Goal: Feedback & Contribution: Leave review/rating

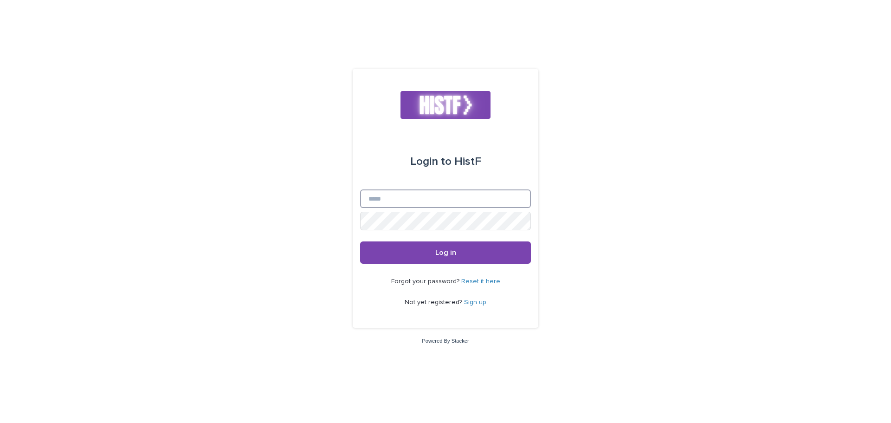
click at [411, 205] on input "Email" at bounding box center [445, 198] width 171 height 19
type input "**********"
click at [303, 239] on div "**********" at bounding box center [445, 211] width 891 height 423
click at [406, 252] on button "Log in" at bounding box center [445, 252] width 171 height 22
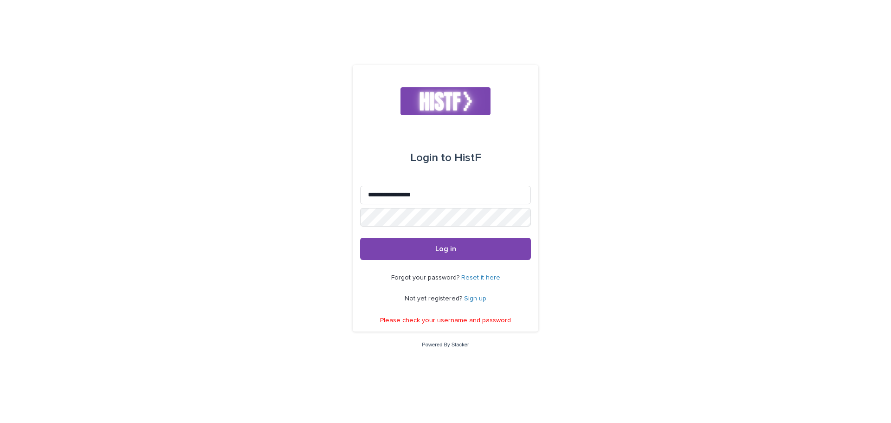
click at [289, 262] on div "**********" at bounding box center [445, 211] width 891 height 423
click at [353, 212] on div "**********" at bounding box center [446, 198] width 186 height 266
click at [542, 291] on div "**********" at bounding box center [445, 211] width 891 height 423
click at [319, 258] on div "**********" at bounding box center [445, 211] width 891 height 423
click at [171, 241] on div "**********" at bounding box center [445, 211] width 891 height 423
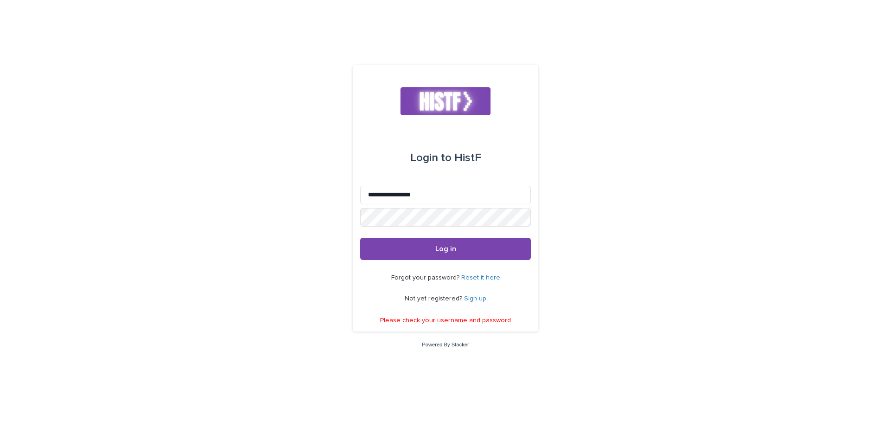
click at [122, 310] on div "**********" at bounding box center [445, 211] width 891 height 423
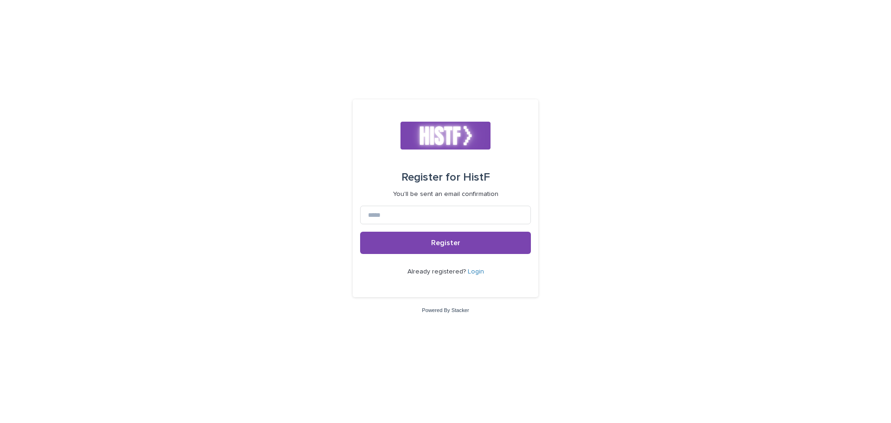
click at [444, 200] on form "Register for HistF You'll be sent an email confirmation Register Already regist…" at bounding box center [445, 198] width 171 height 183
click at [441, 212] on input at bounding box center [445, 215] width 171 height 19
click at [405, 219] on input at bounding box center [445, 215] width 171 height 19
type input "**********"
click at [304, 210] on div "**********" at bounding box center [445, 211] width 891 height 423
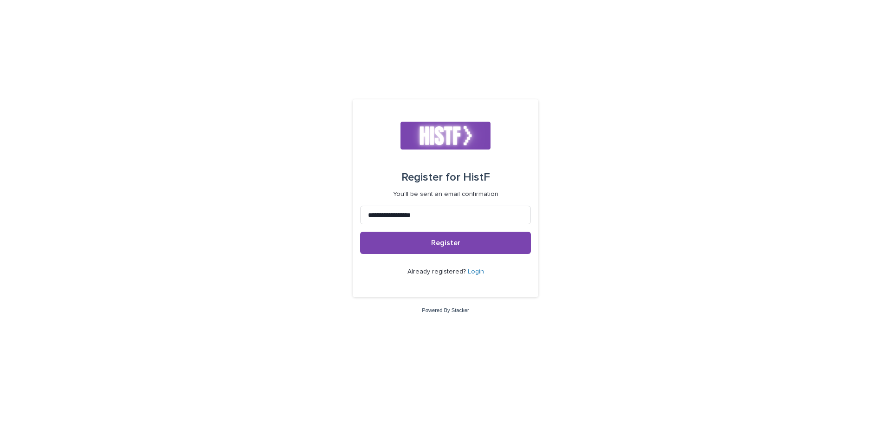
click at [325, 260] on div "**********" at bounding box center [445, 211] width 891 height 423
click at [450, 239] on span "Register" at bounding box center [445, 242] width 29 height 7
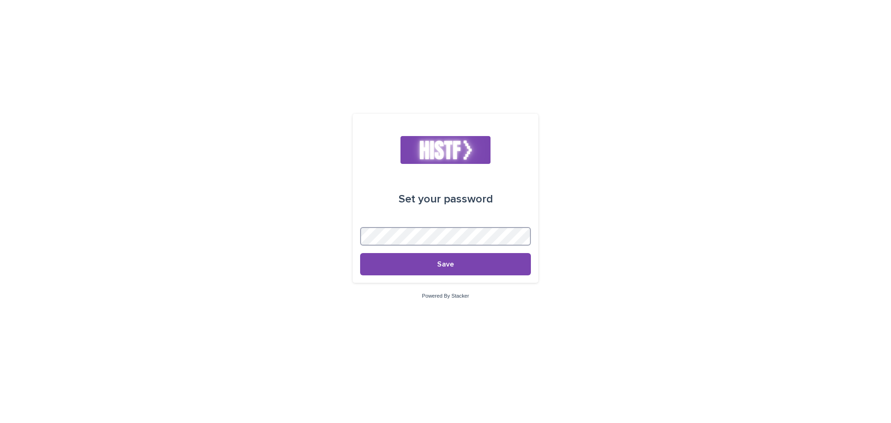
click at [305, 227] on div "Set your password Save Powered By Stacker" at bounding box center [445, 211] width 891 height 423
click at [654, 178] on div "Set your password Save Powered By Stacker" at bounding box center [445, 211] width 891 height 423
click at [134, 187] on div "Set your password Save Powered By Stacker" at bounding box center [445, 211] width 891 height 423
click at [401, 264] on button "Save" at bounding box center [445, 264] width 171 height 22
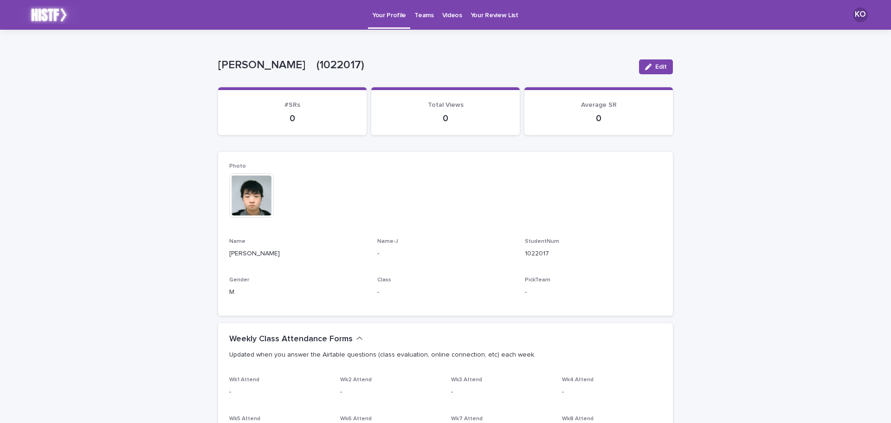
click at [125, 225] on div "**********" at bounding box center [445, 421] width 891 height 782
click at [445, 13] on p "Videos" at bounding box center [452, 9] width 20 height 19
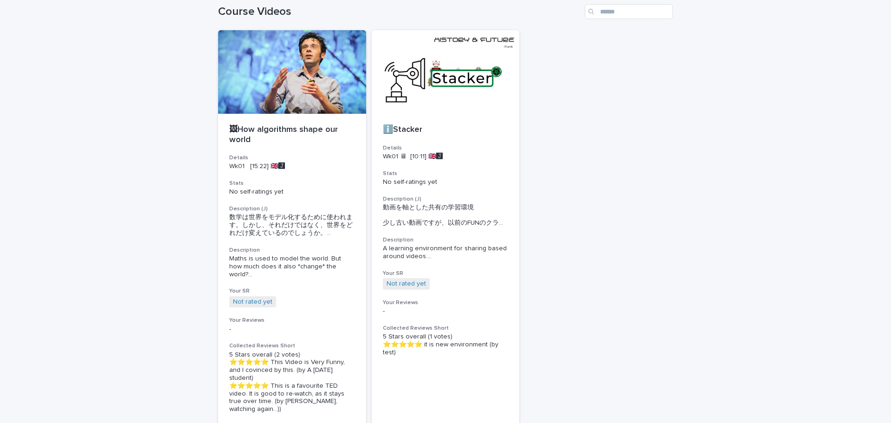
scroll to position [46, 0]
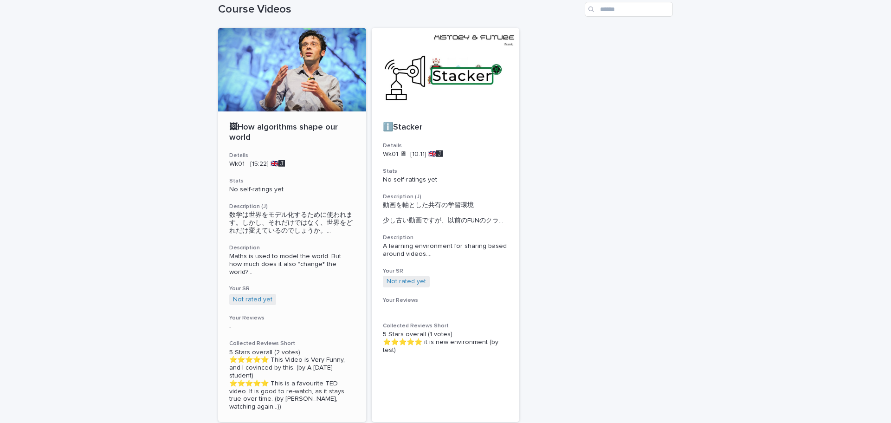
click at [256, 108] on div at bounding box center [292, 70] width 148 height 84
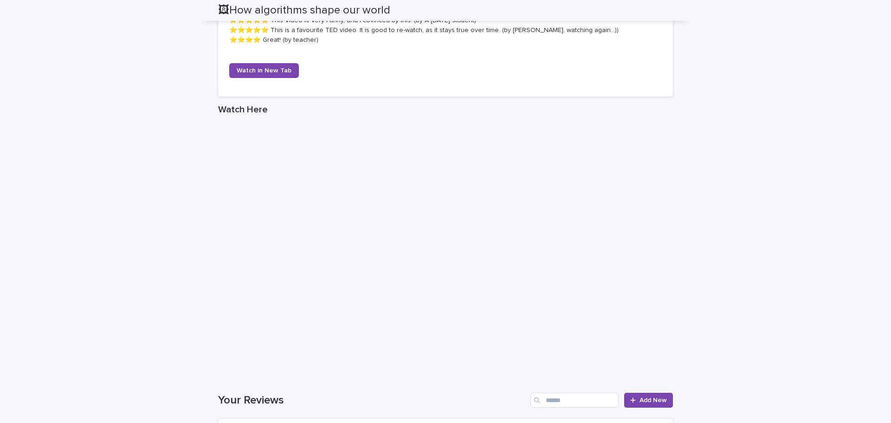
scroll to position [740, 0]
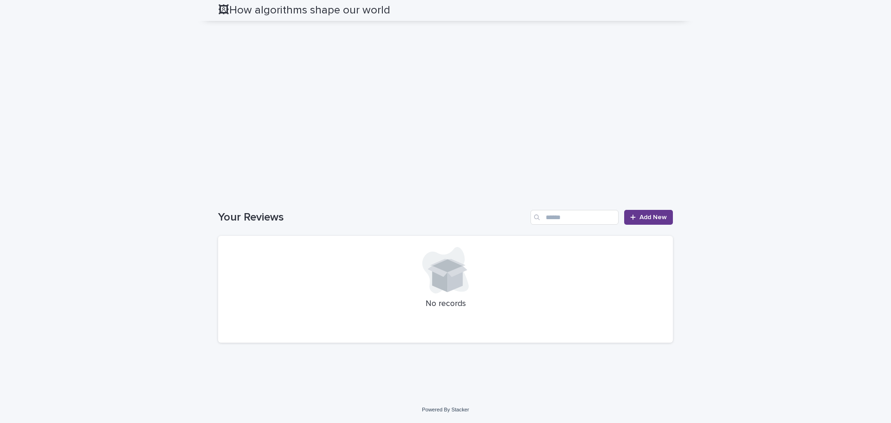
click at [650, 220] on span "Add New" at bounding box center [652, 217] width 27 height 6
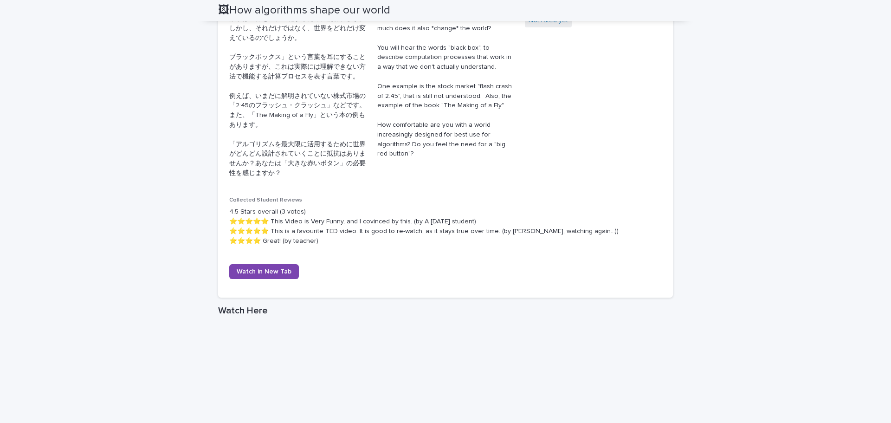
scroll to position [371, 0]
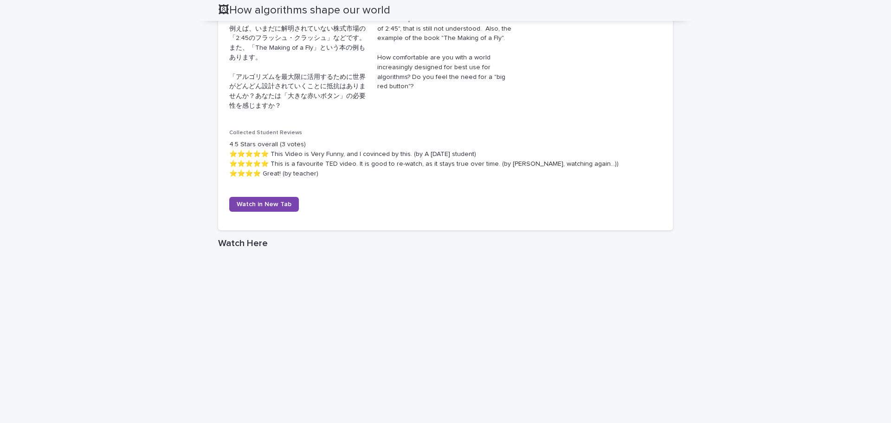
scroll to position [600, 0]
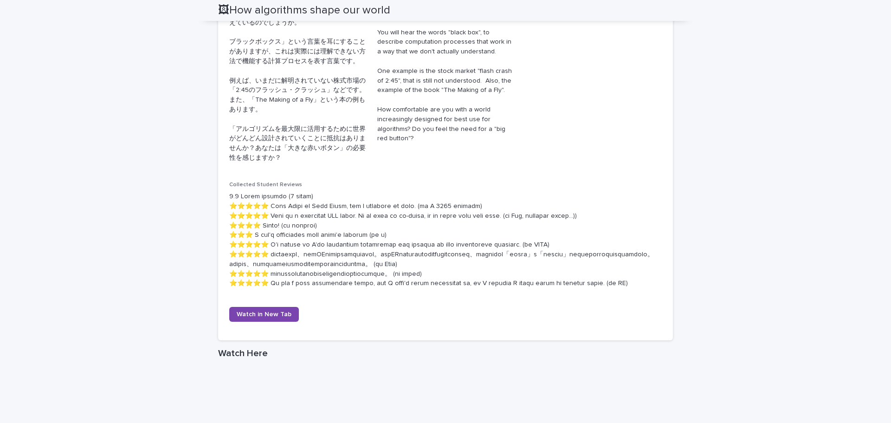
scroll to position [376, 0]
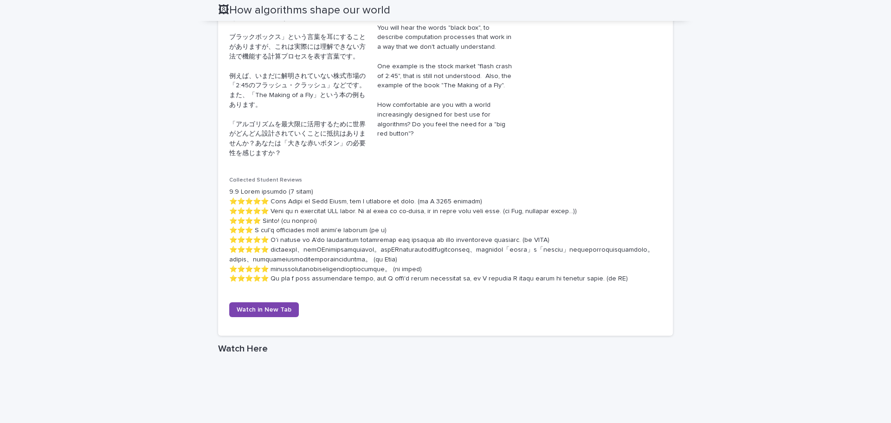
drag, startPoint x: 102, startPoint y: 203, endPoint x: 125, endPoint y: 198, distance: 23.7
click at [103, 203] on div "Loading... Saving… Loading... Saving… 🖼How algorithms shape our world 🖼How algo…" at bounding box center [445, 236] width 891 height 1164
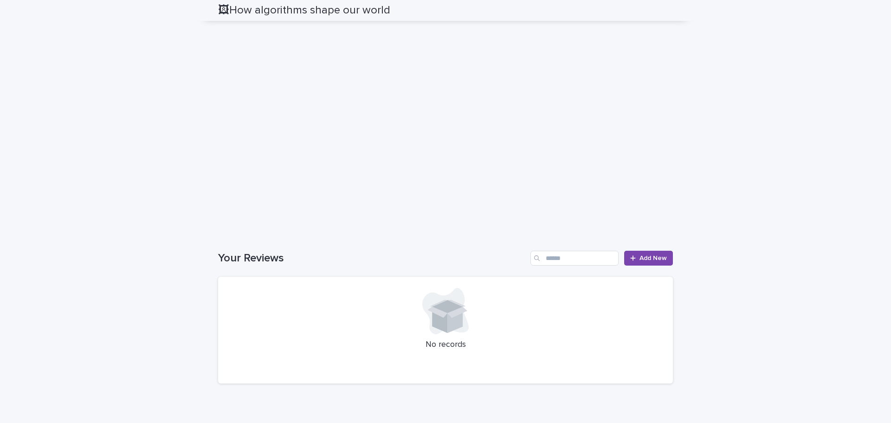
scroll to position [807, 0]
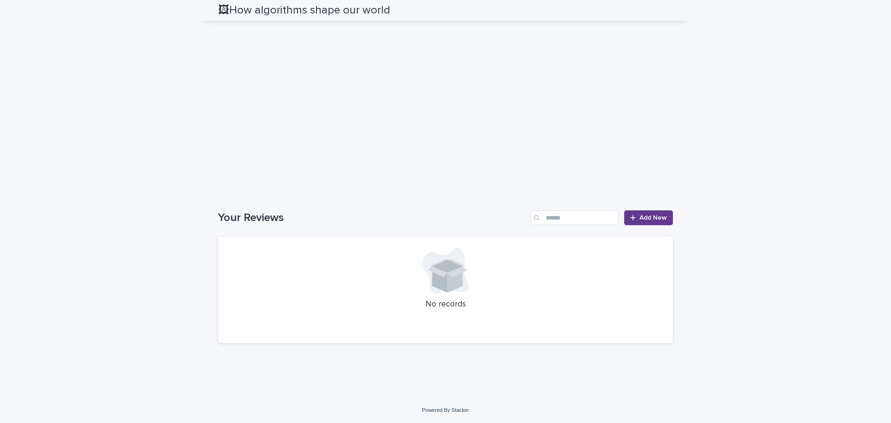
click at [644, 224] on link "Add New" at bounding box center [648, 217] width 49 height 15
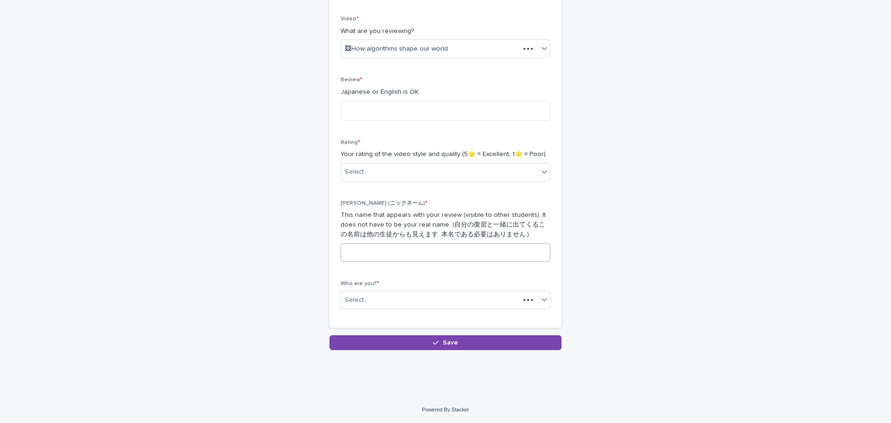
scroll to position [152, 0]
click at [392, 251] on input at bounding box center [446, 252] width 210 height 19
click at [400, 250] on input at bounding box center [446, 252] width 210 height 19
type input "*"
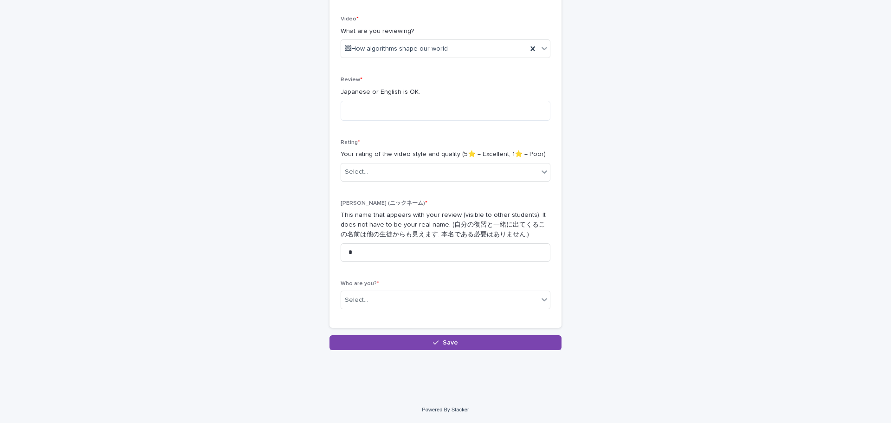
click at [401, 208] on div "Nick (ニックネーム) * This name that appears with your review (visible to other stude…" at bounding box center [446, 234] width 210 height 69
click at [403, 177] on div "Select..." at bounding box center [439, 171] width 197 height 15
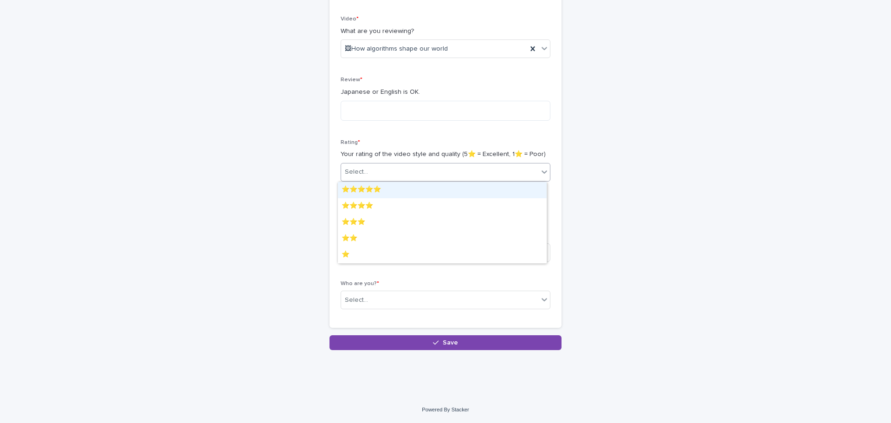
click at [402, 191] on div "⭐️⭐️⭐️⭐️⭐️" at bounding box center [442, 190] width 209 height 16
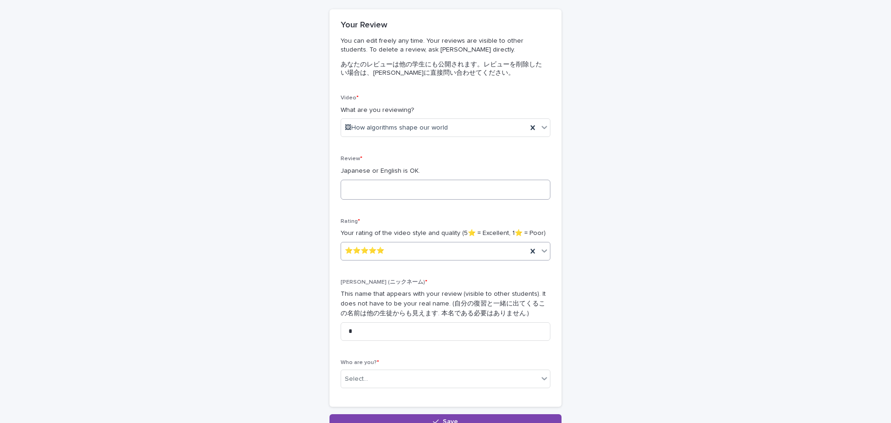
scroll to position [59, 0]
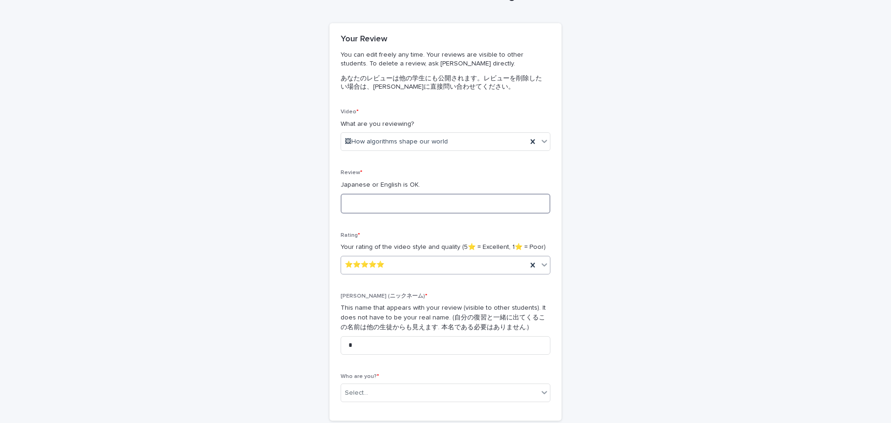
click at [368, 207] on textarea at bounding box center [446, 203] width 210 height 20
drag, startPoint x: 368, startPoint y: 207, endPoint x: 371, endPoint y: 202, distance: 6.2
click at [369, 206] on textarea at bounding box center [446, 203] width 210 height 20
click at [417, 148] on div "🖼How algorithms shape our world" at bounding box center [434, 141] width 186 height 15
click at [372, 179] on div "🖼How algorithms shape our world" at bounding box center [442, 176] width 209 height 16
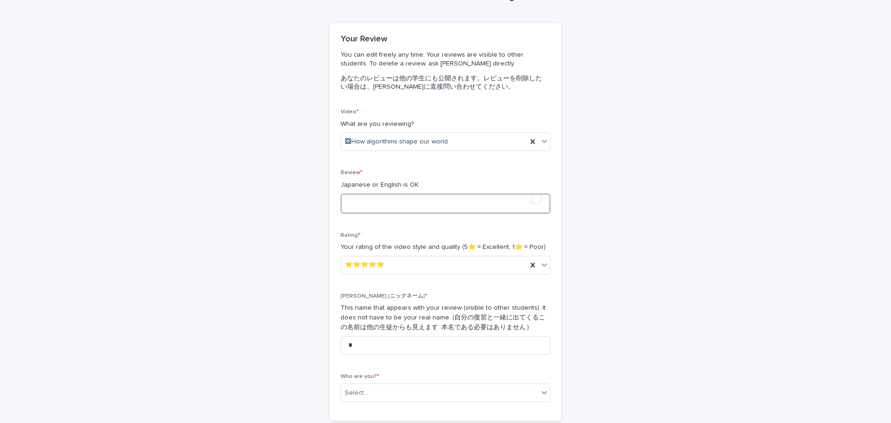
click at [381, 205] on textarea "To enrich screen reader interactions, please activate Accessibility in Grammarl…" at bounding box center [446, 203] width 210 height 20
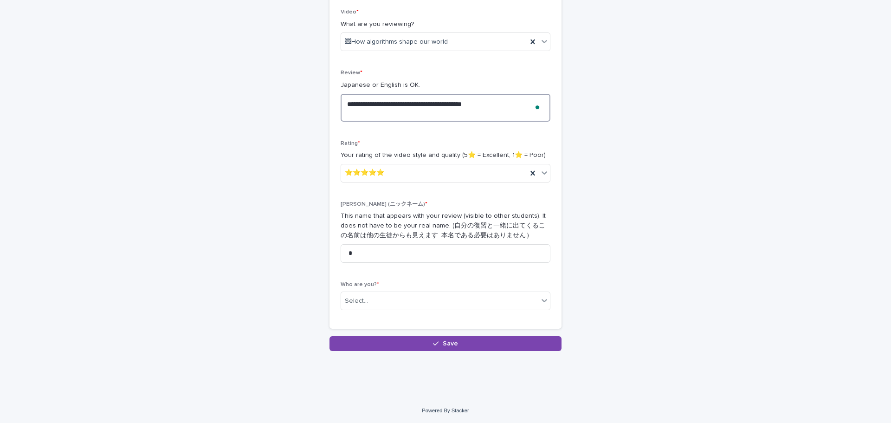
scroll to position [160, 0]
type textarea "**********"
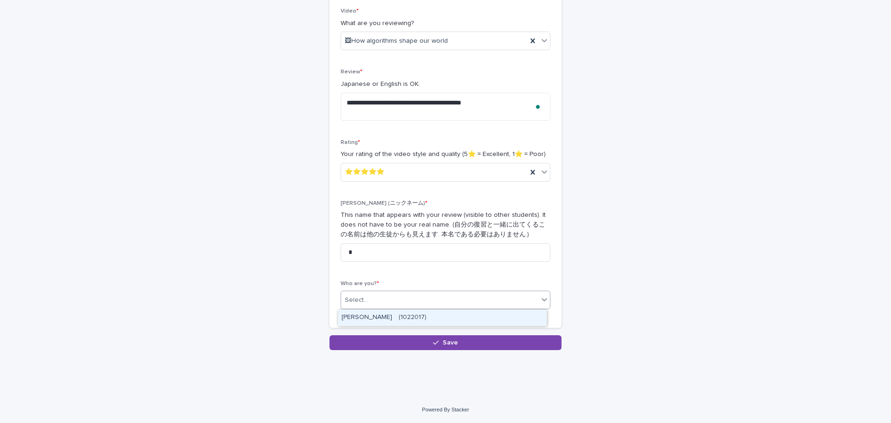
click at [341, 307] on div "Select..." at bounding box center [439, 299] width 197 height 15
click at [368, 319] on div "[PERSON_NAME]　(1022017)" at bounding box center [442, 317] width 209 height 16
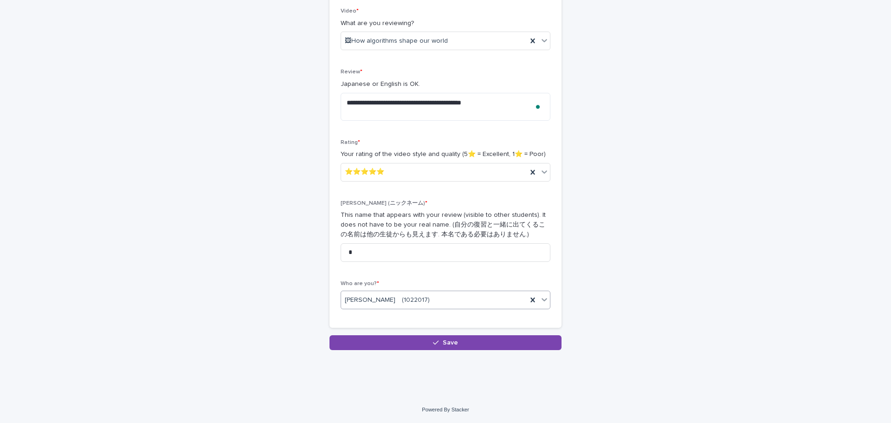
click at [353, 317] on div "**********" at bounding box center [445, 168] width 232 height 320
click at [436, 349] on button "Save" at bounding box center [445, 342] width 232 height 15
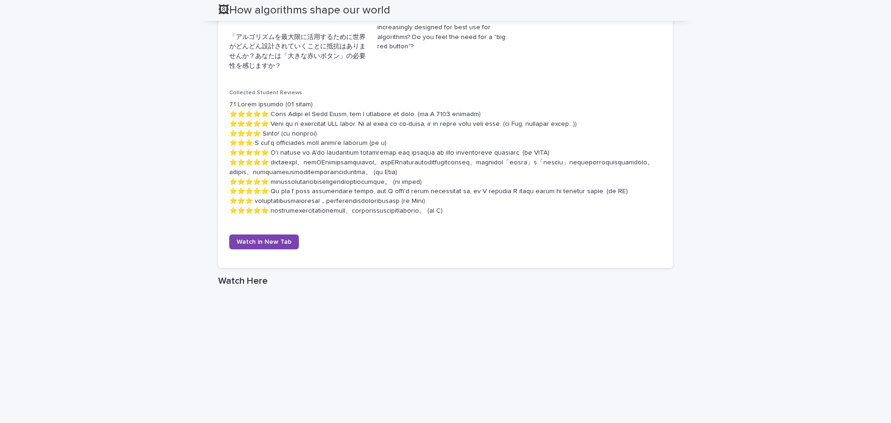
scroll to position [464, 0]
click at [142, 269] on div "Loading... Saving… Loading... Saving… 🖼How algorithms shape our world 🖼How algo…" at bounding box center [445, 140] width 891 height 1149
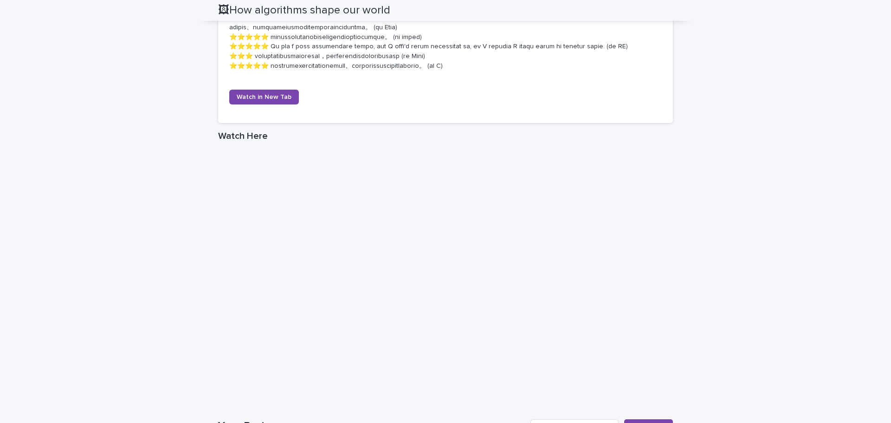
scroll to position [0, 0]
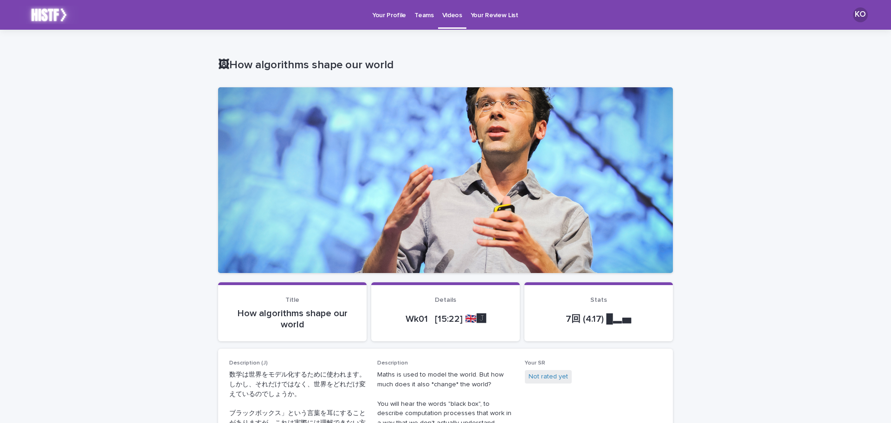
click at [380, 20] on link "Your Profile" at bounding box center [389, 14] width 42 height 29
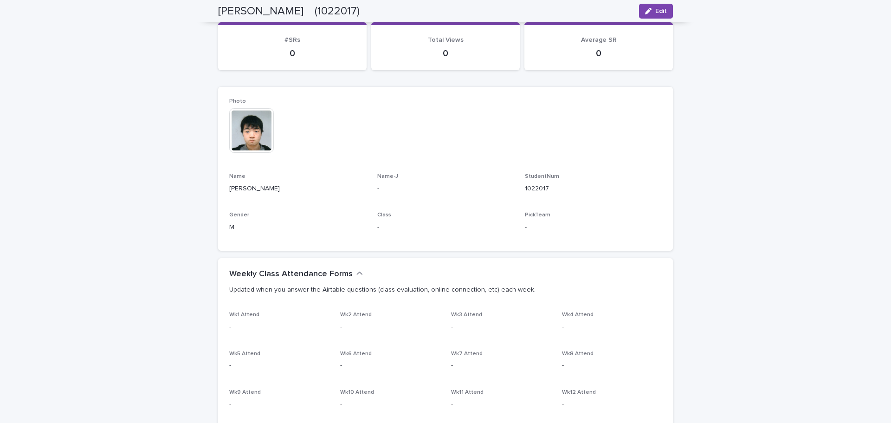
scroll to position [42, 0]
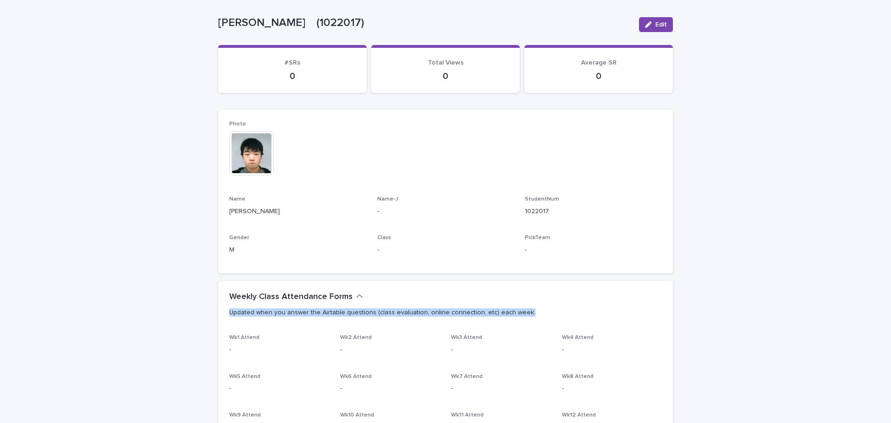
drag, startPoint x: 225, startPoint y: 311, endPoint x: 536, endPoint y: 311, distance: 311.4
click at [536, 311] on div "Weekly Class Attendance Forms Updated when you answer the Airtable questions (c…" at bounding box center [445, 308] width 455 height 54
click at [536, 311] on p "Updated when you answer the Airtable questions (class evaluation, online connec…" at bounding box center [443, 312] width 429 height 8
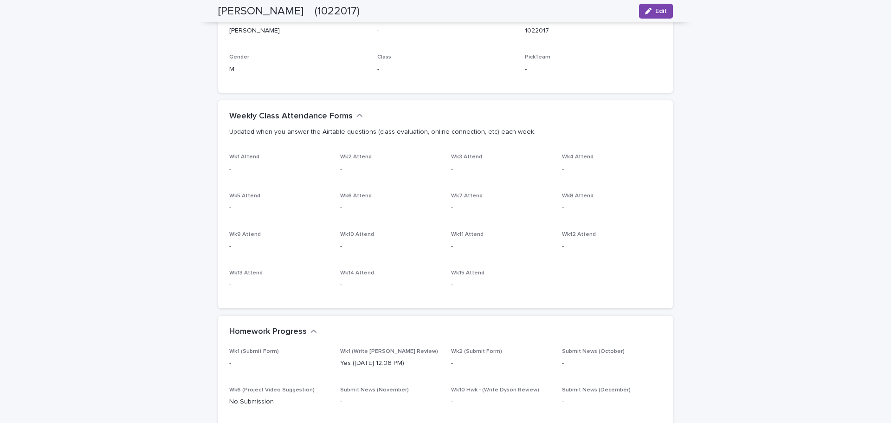
scroll to position [228, 0]
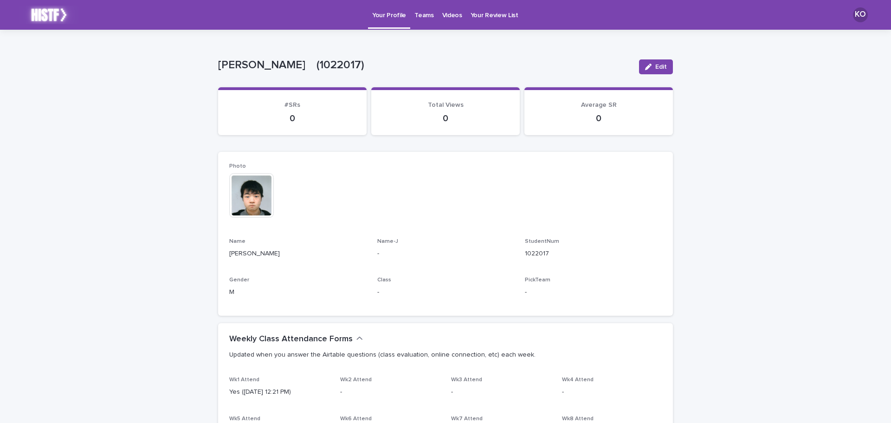
click at [451, 19] on p "Videos" at bounding box center [452, 9] width 20 height 19
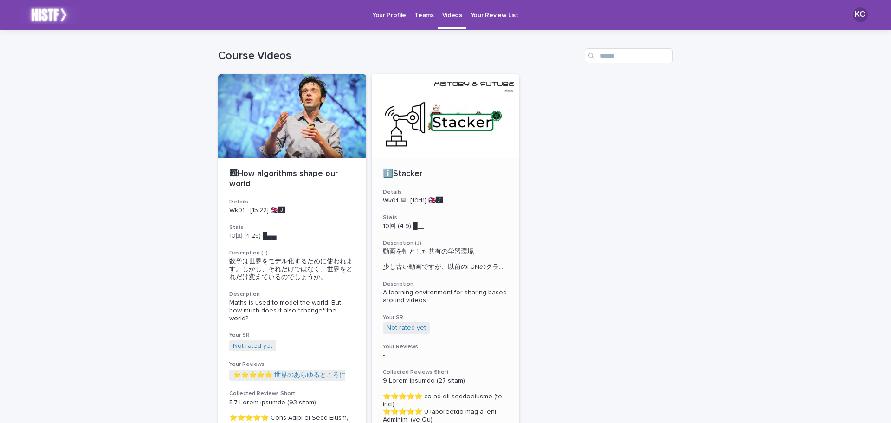
click at [467, 126] on div at bounding box center [446, 116] width 148 height 84
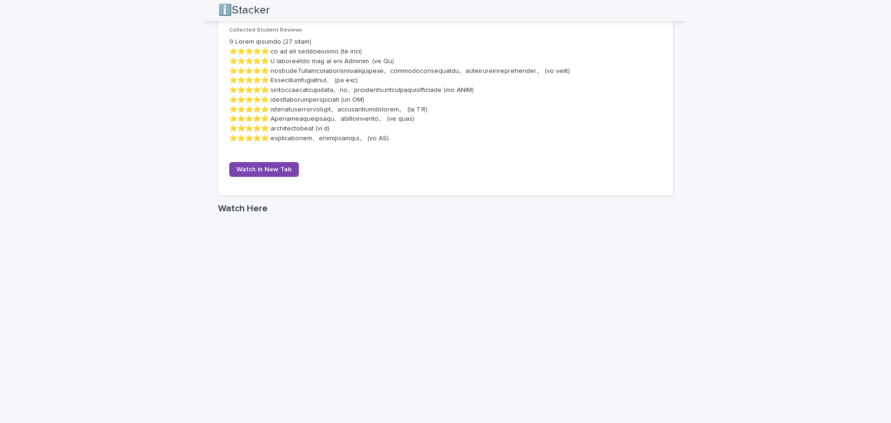
scroll to position [789, 0]
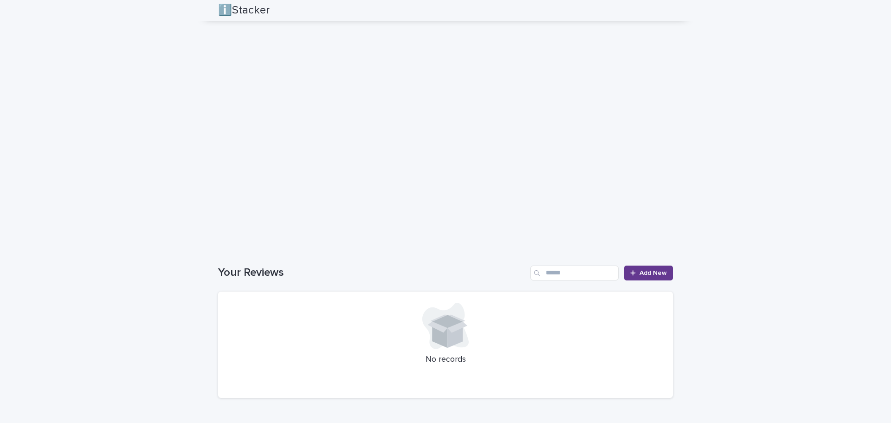
click at [636, 278] on link "Add New" at bounding box center [648, 272] width 49 height 15
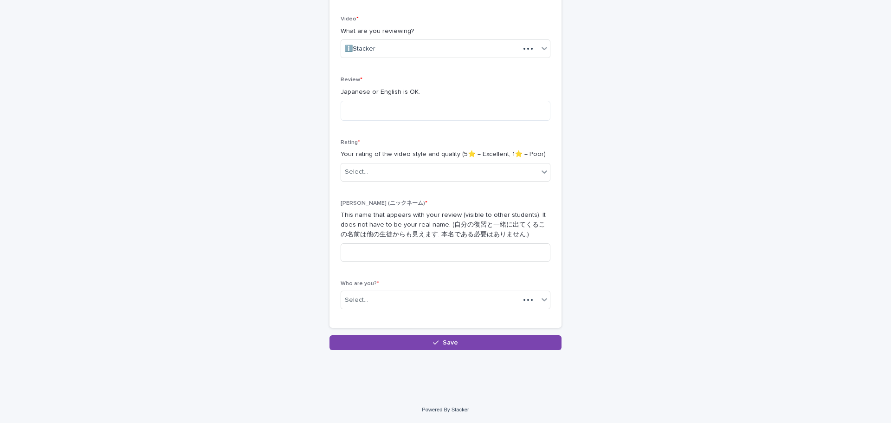
scroll to position [152, 0]
click at [394, 106] on textarea at bounding box center [446, 111] width 210 height 20
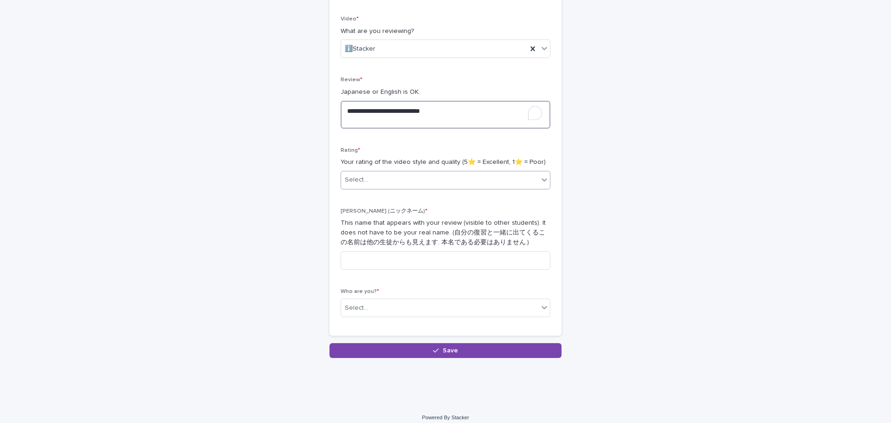
type textarea "**********"
click at [411, 183] on div "Select..." at bounding box center [439, 179] width 197 height 15
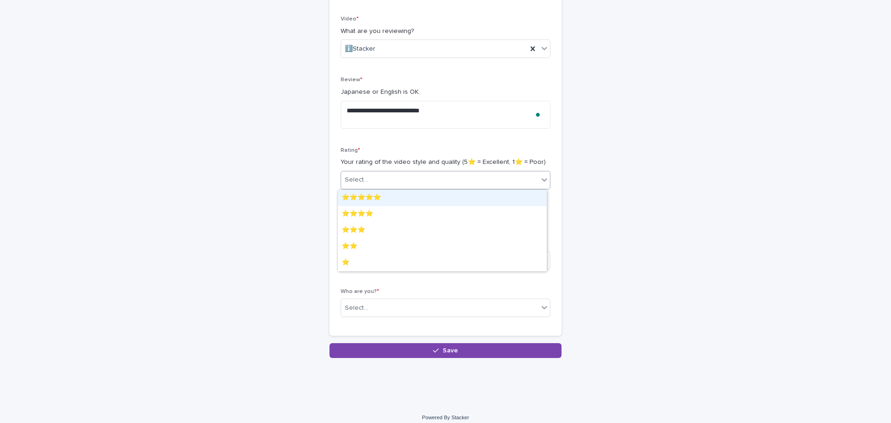
click at [406, 195] on div "⭐️⭐️⭐️⭐️⭐️" at bounding box center [442, 198] width 209 height 16
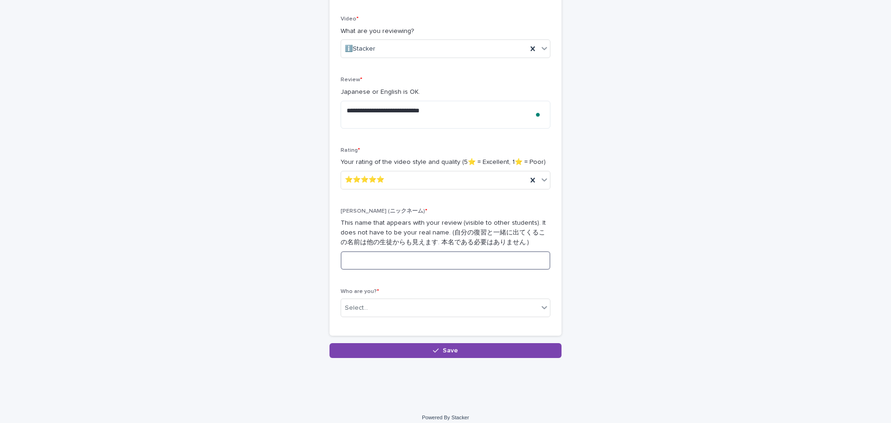
click at [407, 267] on input at bounding box center [446, 260] width 210 height 19
type input "*"
click at [498, 283] on div "**********" at bounding box center [446, 170] width 210 height 309
click at [434, 308] on div "Select..." at bounding box center [439, 307] width 197 height 15
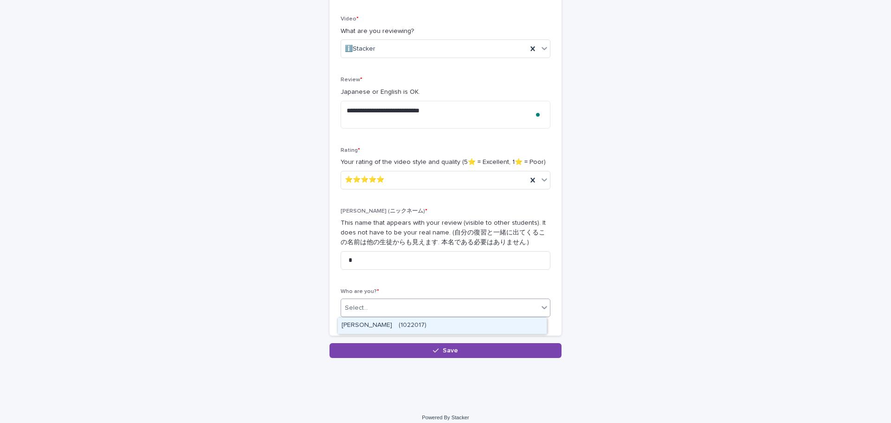
click at [423, 327] on div "[PERSON_NAME]　(1022017)" at bounding box center [442, 325] width 209 height 16
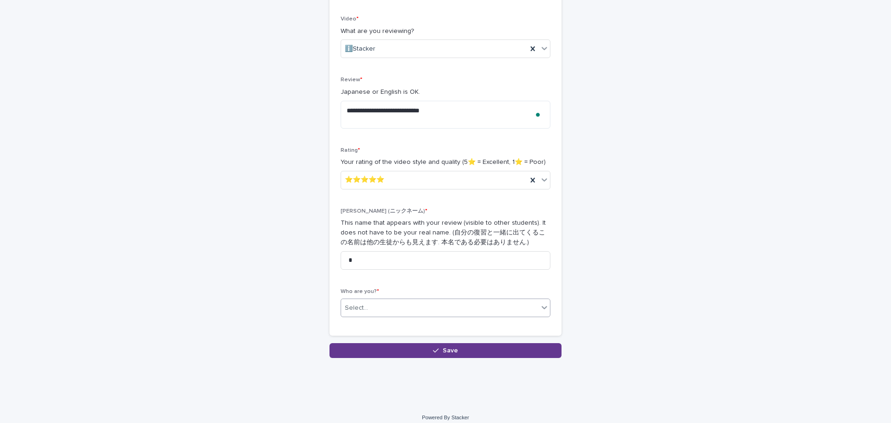
click at [433, 345] on button "Save" at bounding box center [445, 350] width 232 height 15
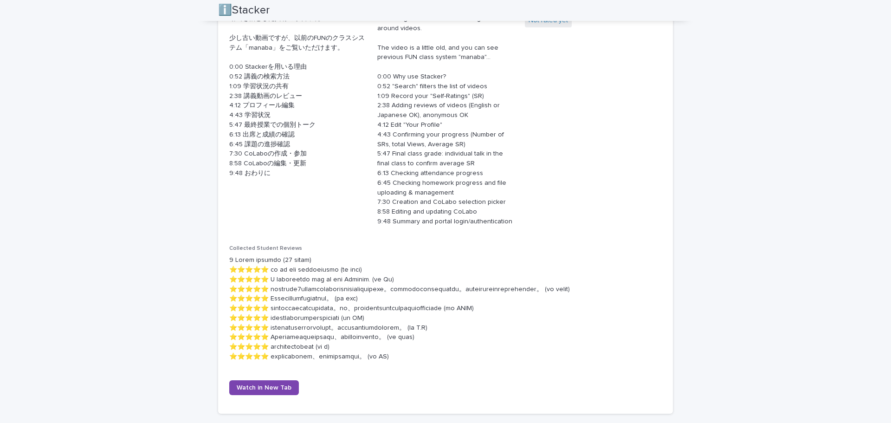
scroll to position [371, 0]
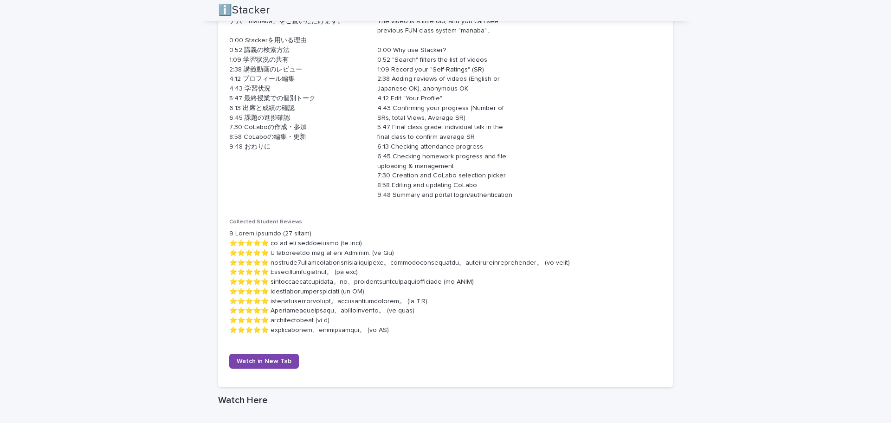
click at [187, 258] on div "Loading... Saving… Loading... Saving… ℹ️Stacker ℹ️Stacker Sorry, there was an e…" at bounding box center [445, 263] width 891 height 1211
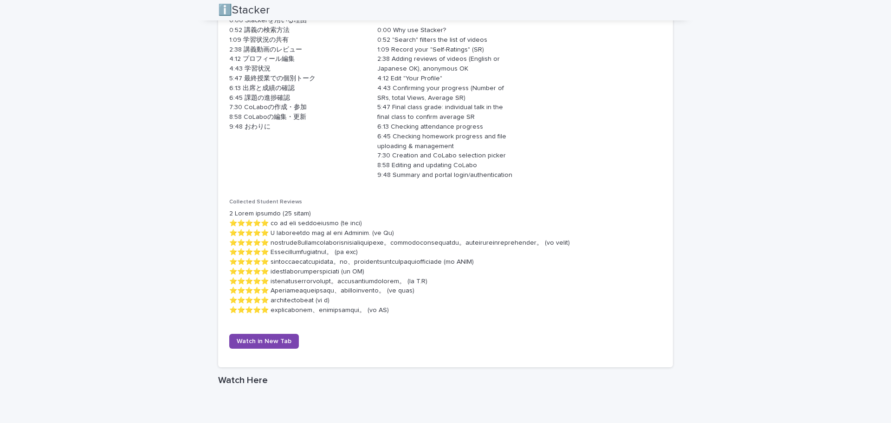
scroll to position [418, 0]
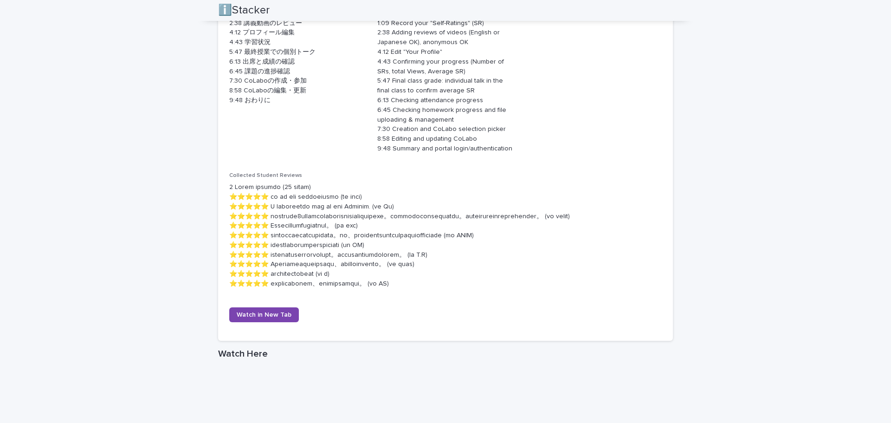
click at [195, 222] on div "Loading... Saving… Loading... Saving… ℹ️Stacker ℹ️Stacker Sorry, there was an e…" at bounding box center [445, 217] width 891 height 1211
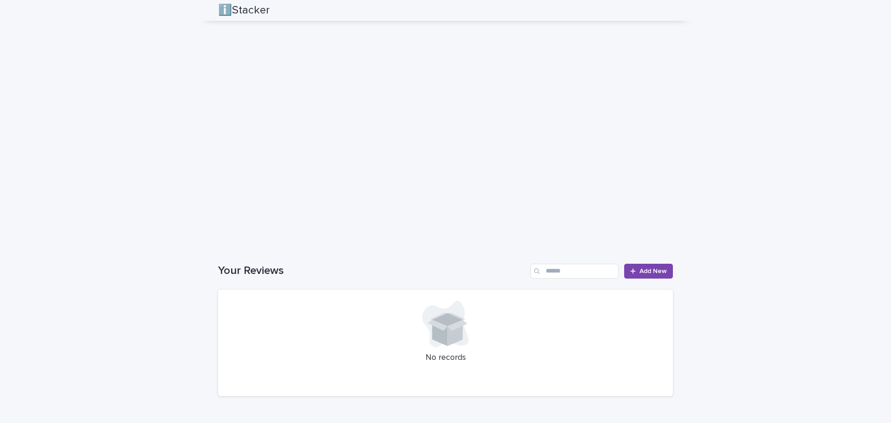
scroll to position [854, 0]
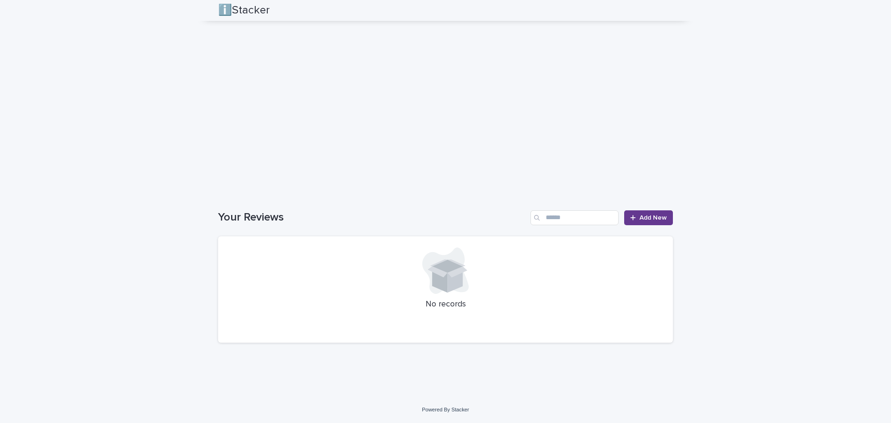
click at [639, 217] on span "Add New" at bounding box center [652, 217] width 27 height 6
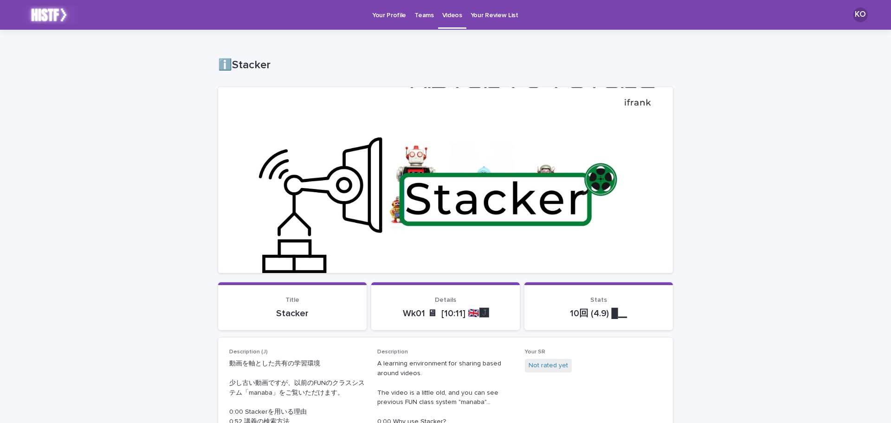
click at [391, 16] on p "Your Profile" at bounding box center [389, 9] width 34 height 19
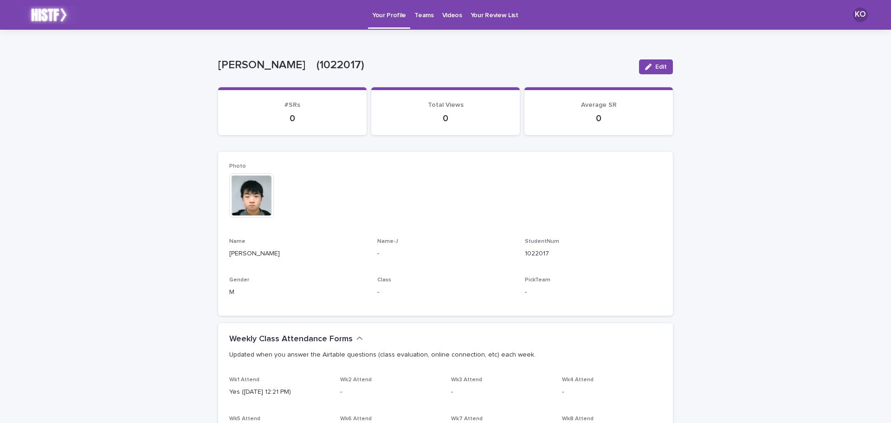
click at [482, 19] on p "Your Review List" at bounding box center [495, 9] width 48 height 19
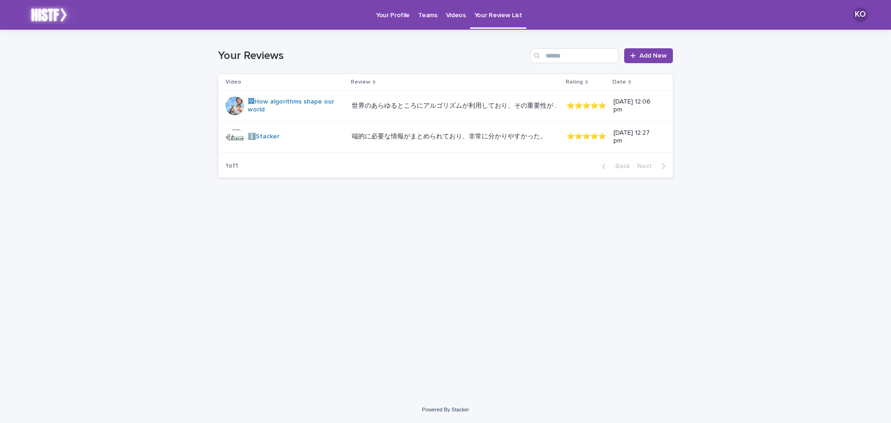
click at [450, 142] on div "端的に必要な情報がまとめられており、非常に分かりやすかった。 端的に必要な情報がまとめられており、非常に分かりやすかった。" at bounding box center [456, 136] width 208 height 15
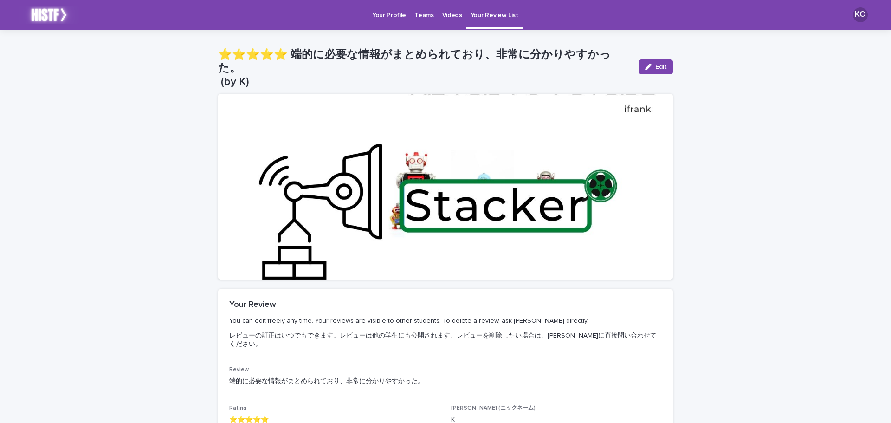
click at [445, 20] on link "Videos" at bounding box center [452, 14] width 28 height 29
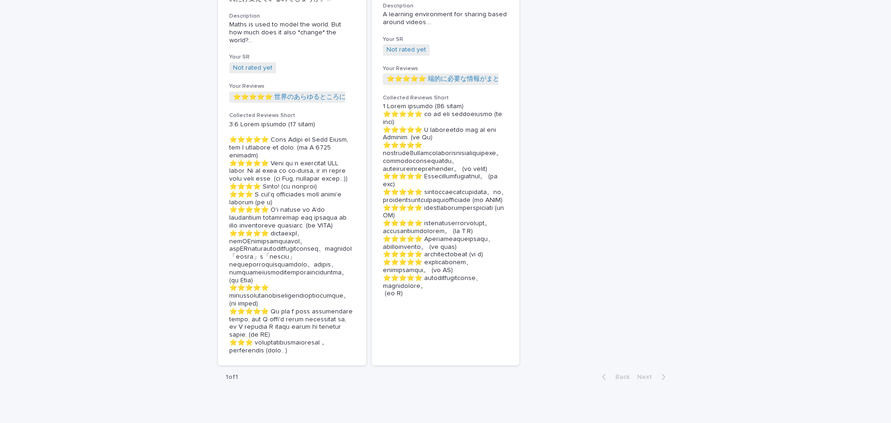
scroll to position [281, 0]
